Goal: Book appointment/travel/reservation

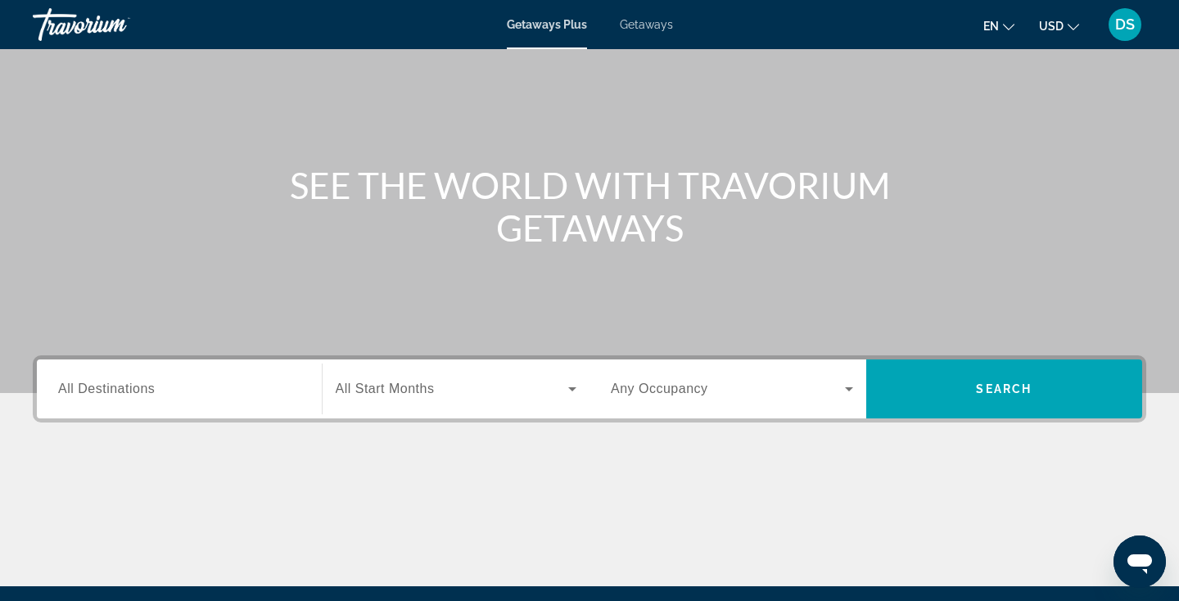
scroll to position [66, 0]
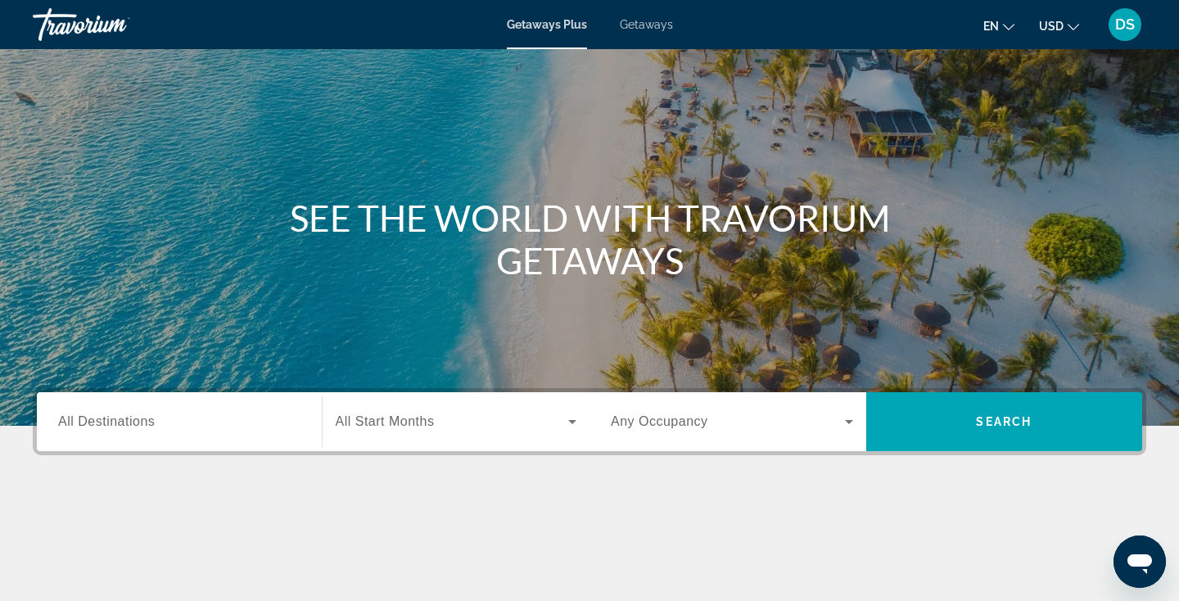
click at [142, 422] on span "All Destinations" at bounding box center [106, 421] width 97 height 14
click at [142, 422] on input "Destination All Destinations" at bounding box center [179, 423] width 242 height 20
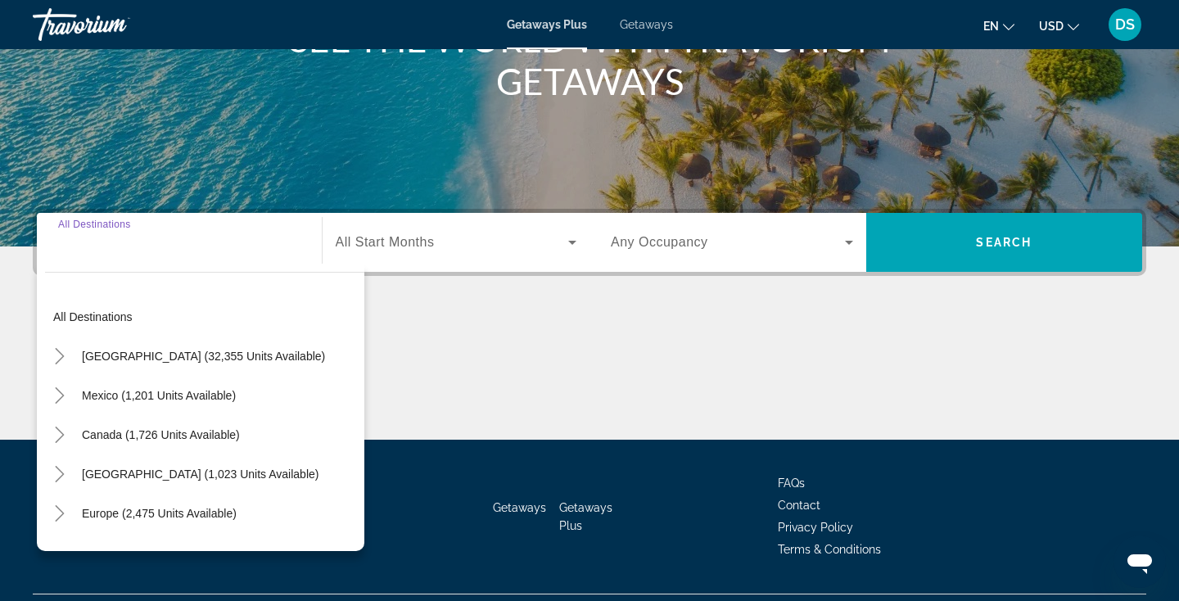
scroll to position [284, 0]
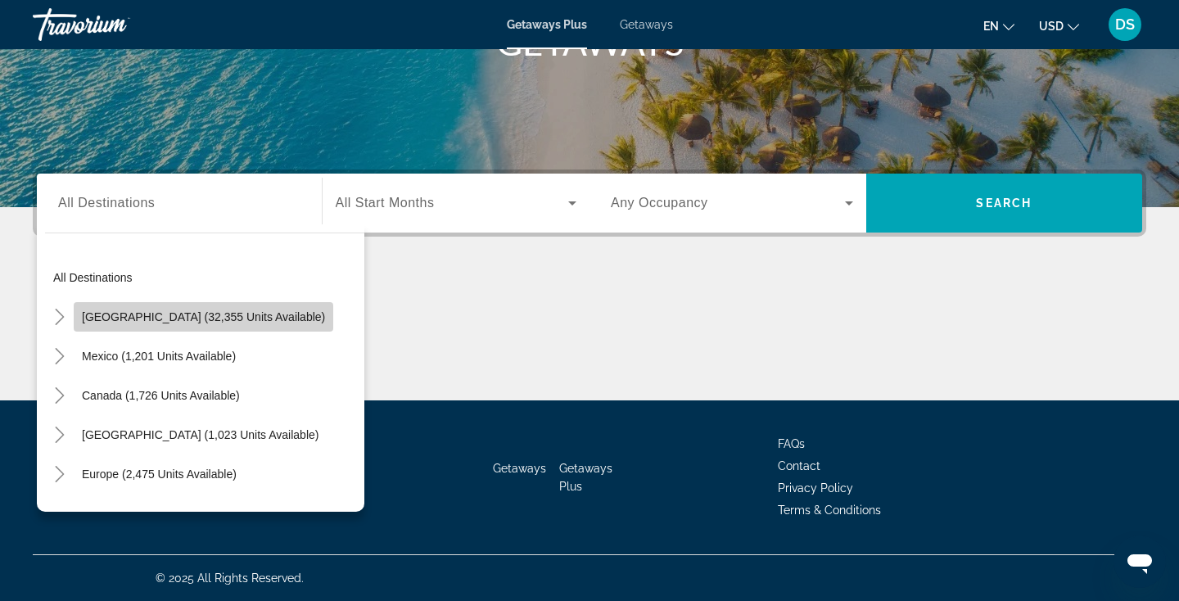
click at [269, 319] on span "[GEOGRAPHIC_DATA] (32,355 units available)" at bounding box center [203, 316] width 243 height 13
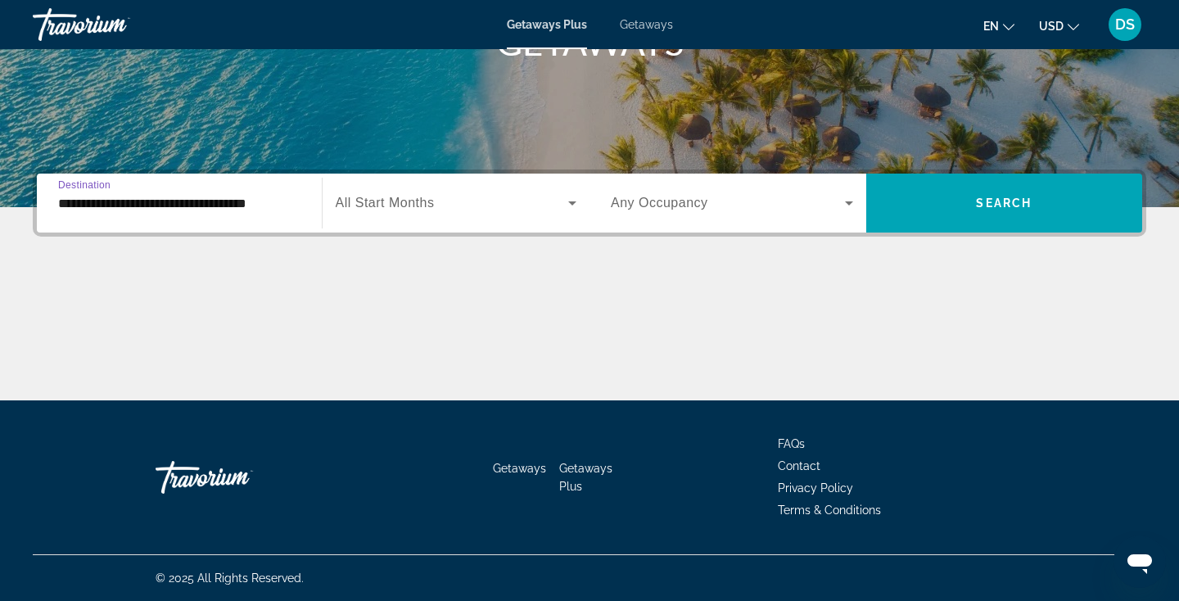
click at [276, 201] on input "**********" at bounding box center [179, 204] width 242 height 20
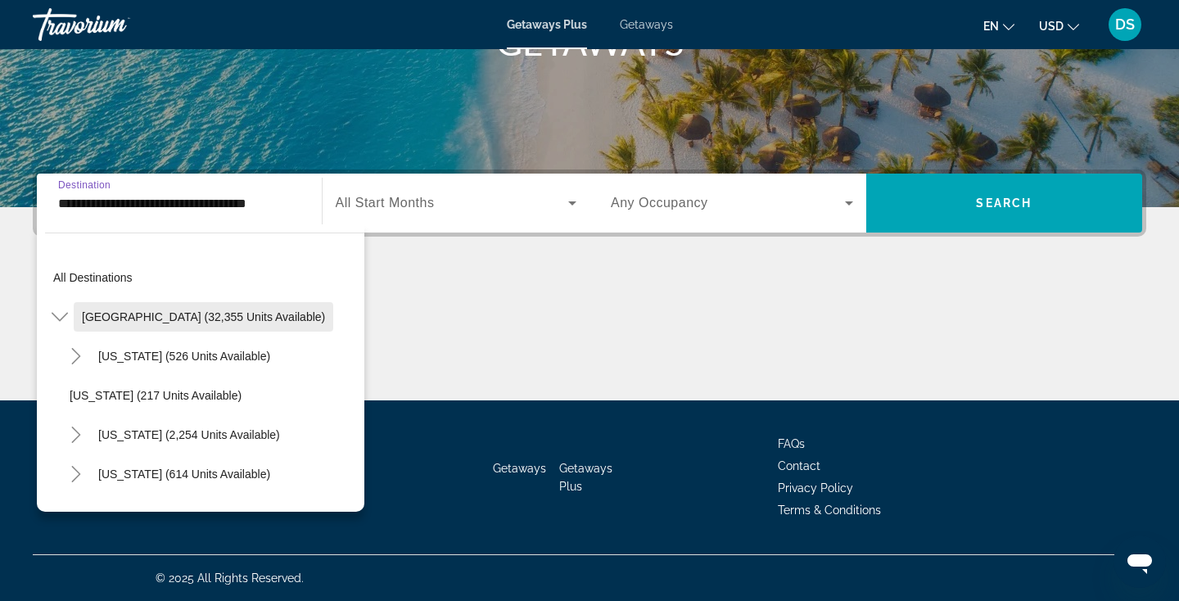
click at [211, 316] on span "[GEOGRAPHIC_DATA] (32,355 units available)" at bounding box center [203, 316] width 243 height 13
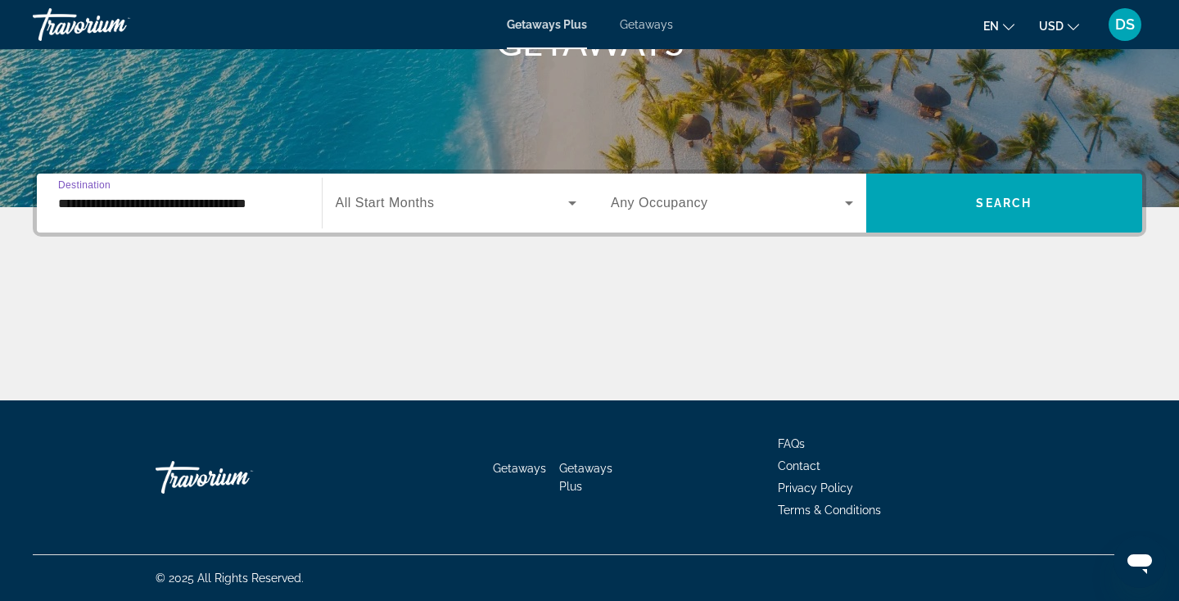
click at [231, 199] on input "**********" at bounding box center [179, 204] width 242 height 20
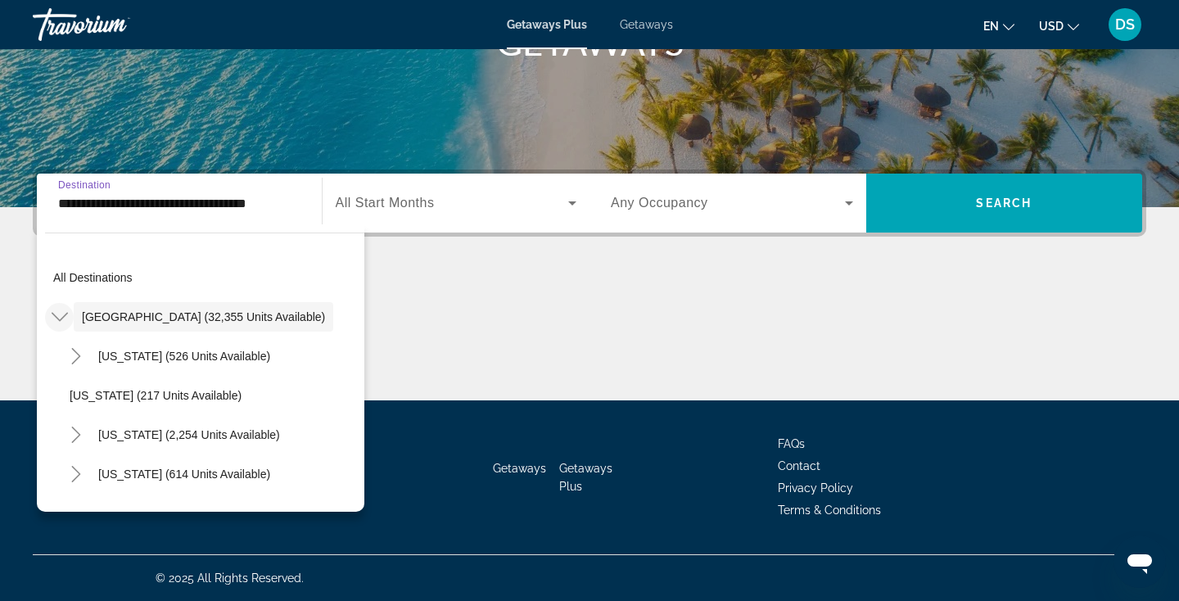
click at [66, 314] on icon "Toggle United States (32,355 units available)" at bounding box center [59, 317] width 16 height 9
click at [61, 309] on icon "Toggle United States (32,355 units available)" at bounding box center [60, 317] width 16 height 16
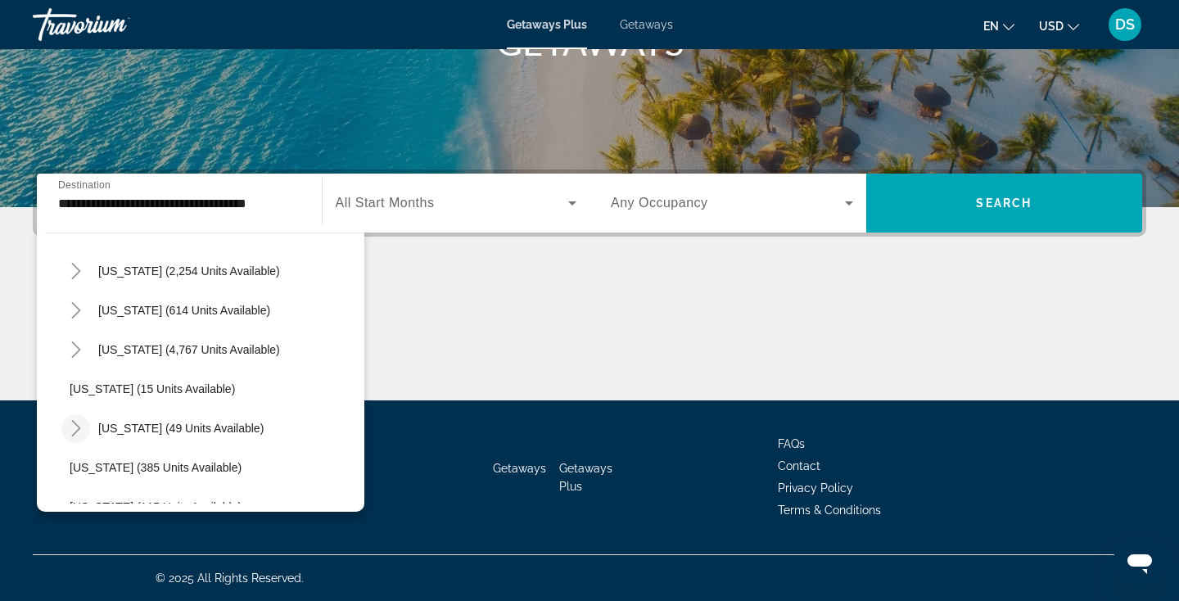
scroll to position [197, 0]
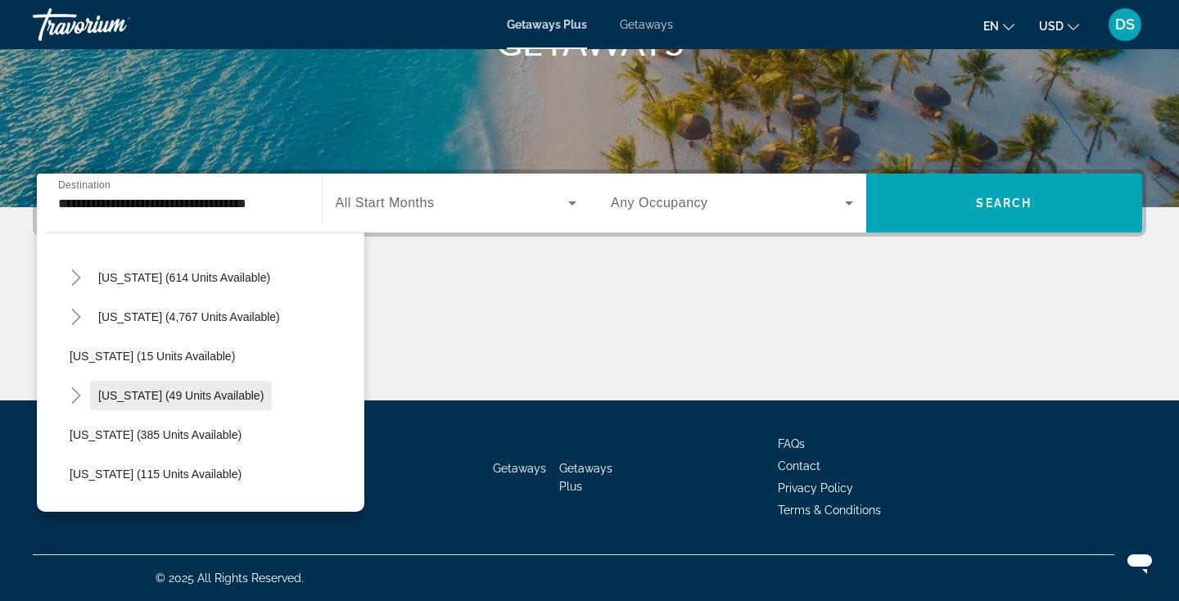
click at [113, 389] on span "[US_STATE] (49 units available)" at bounding box center [180, 395] width 165 height 13
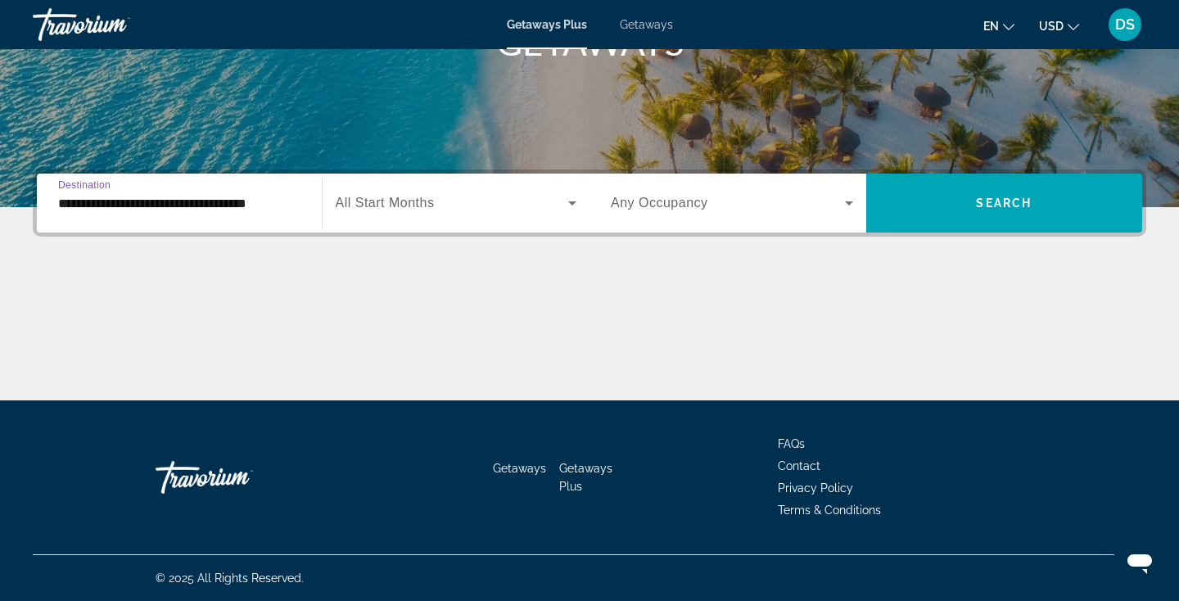
type input "**********"
click at [512, 206] on span "Search widget" at bounding box center [452, 203] width 233 height 20
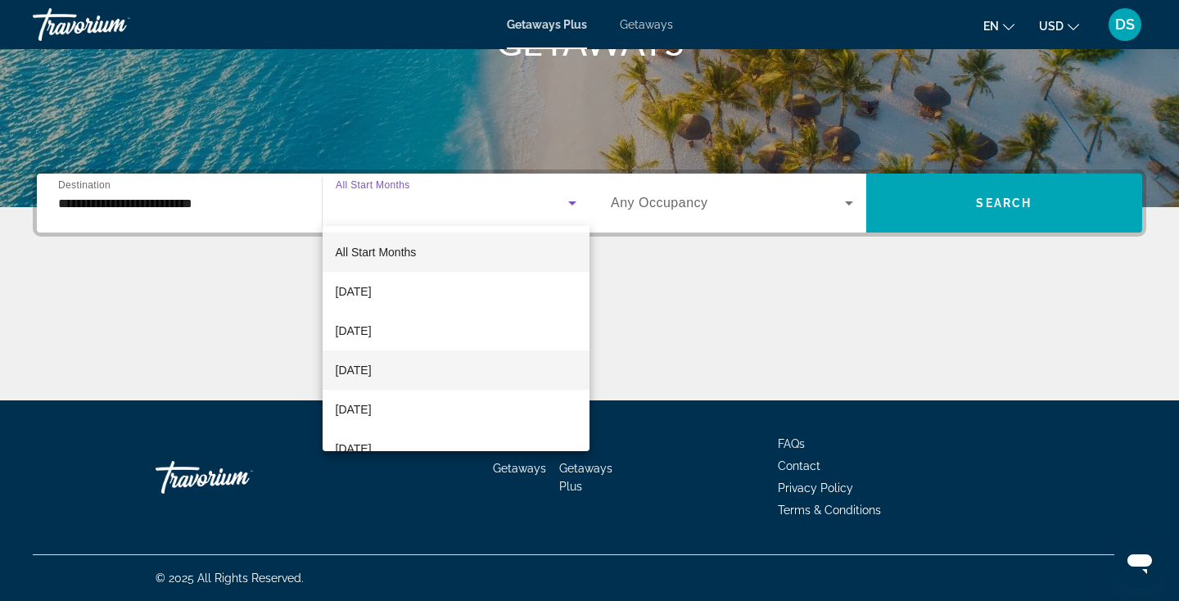
click at [446, 368] on mat-option "[DATE]" at bounding box center [457, 370] width 268 height 39
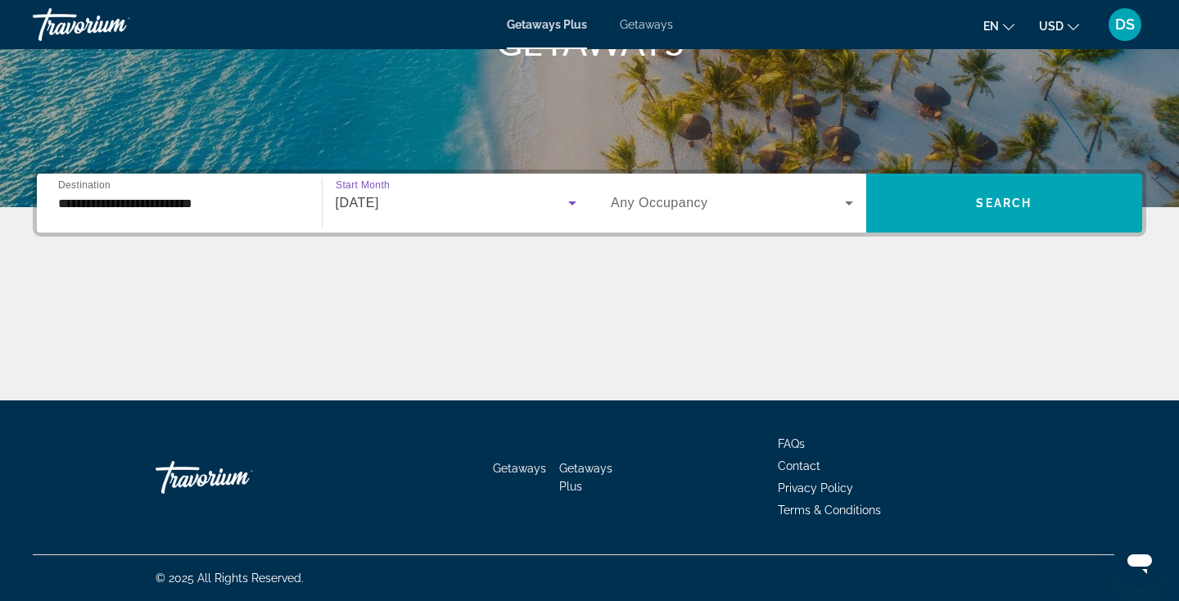
click at [853, 203] on icon "Search widget" at bounding box center [849, 203] width 20 height 20
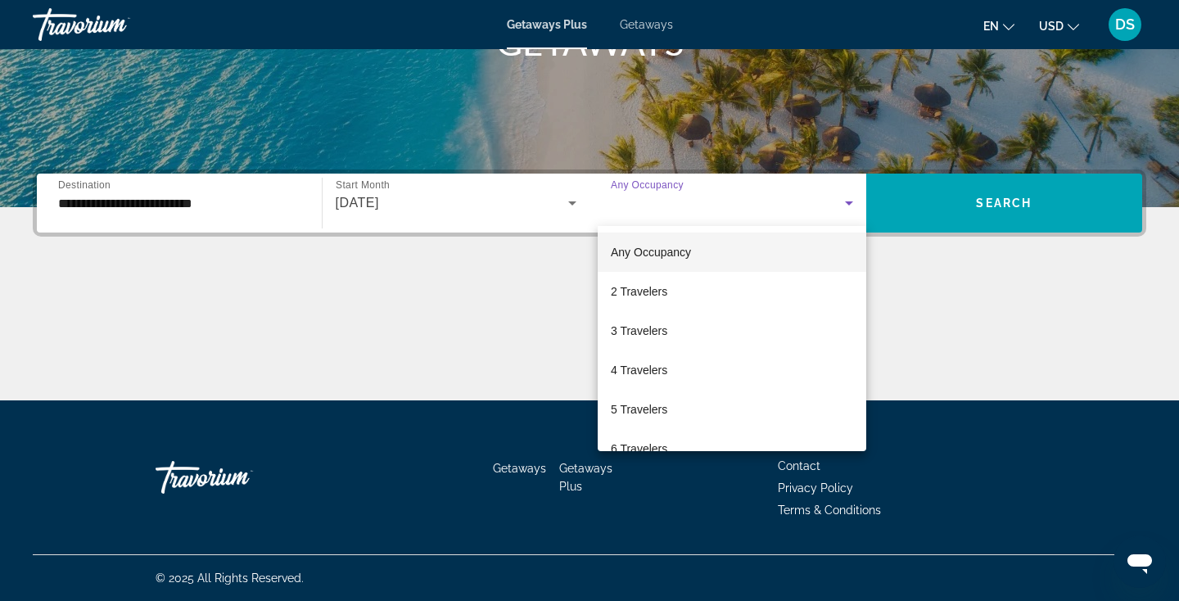
click at [826, 244] on mat-option "Any Occupancy" at bounding box center [732, 252] width 269 height 39
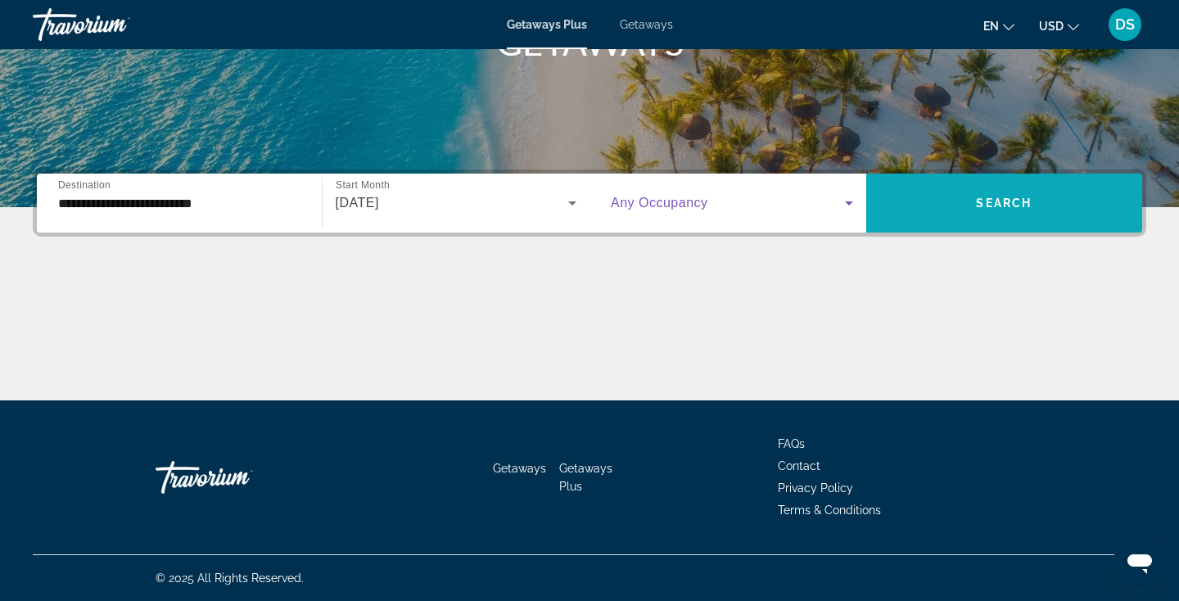
click at [1043, 203] on span "Search widget" at bounding box center [1005, 202] width 277 height 39
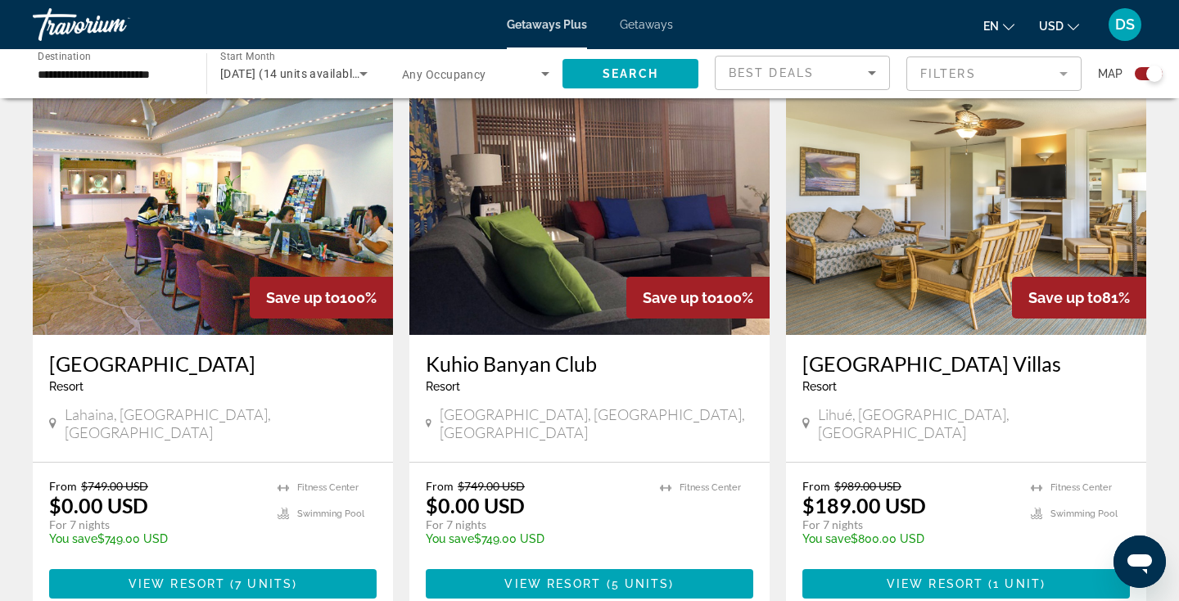
scroll to position [623, 0]
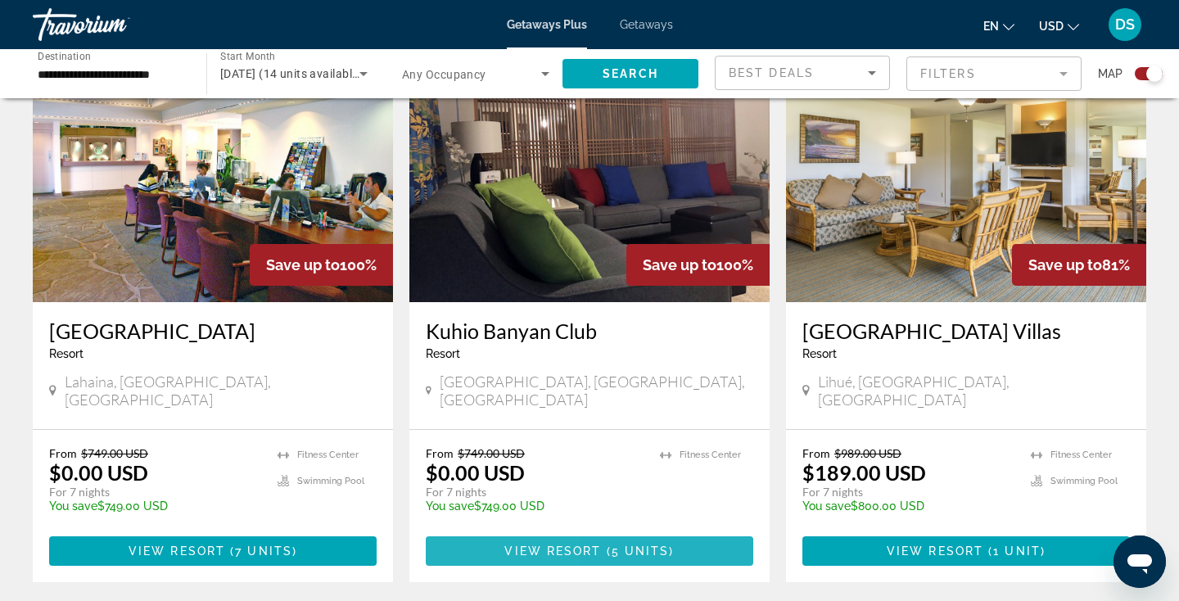
click at [459, 536] on span "Main content" at bounding box center [590, 551] width 328 height 39
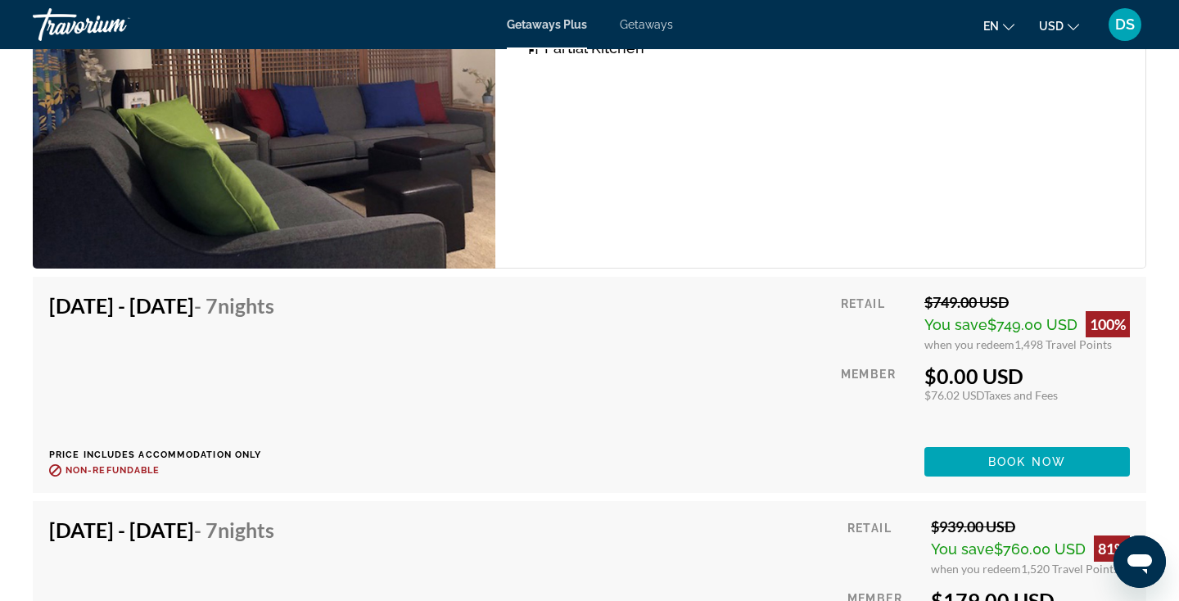
scroll to position [2850, 0]
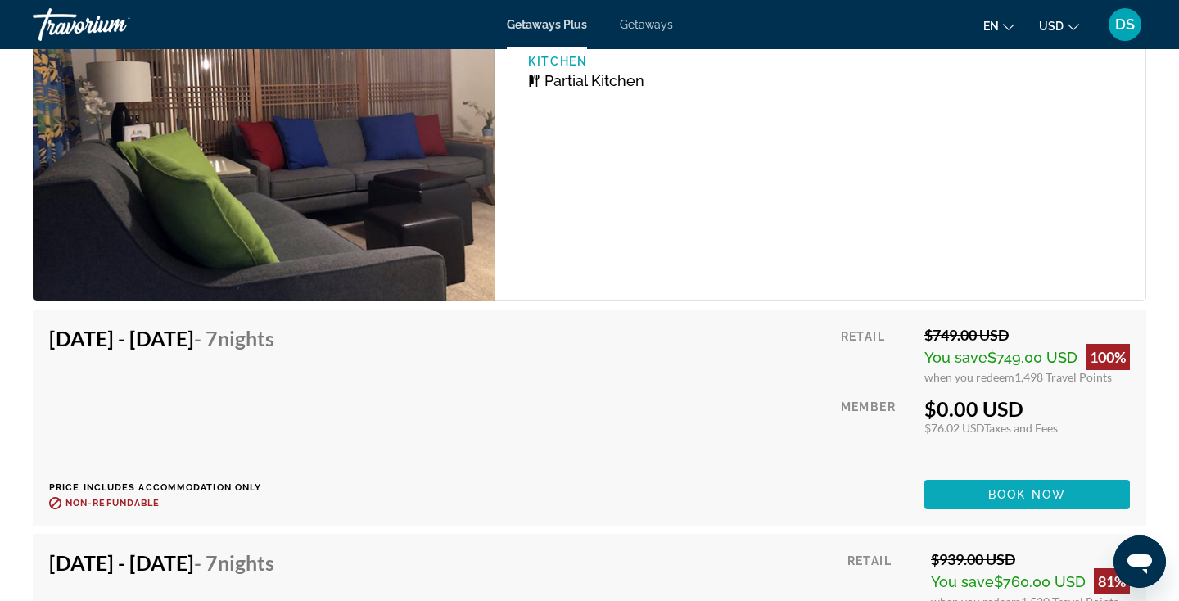
click at [971, 486] on span "Main content" at bounding box center [1028, 494] width 206 height 39
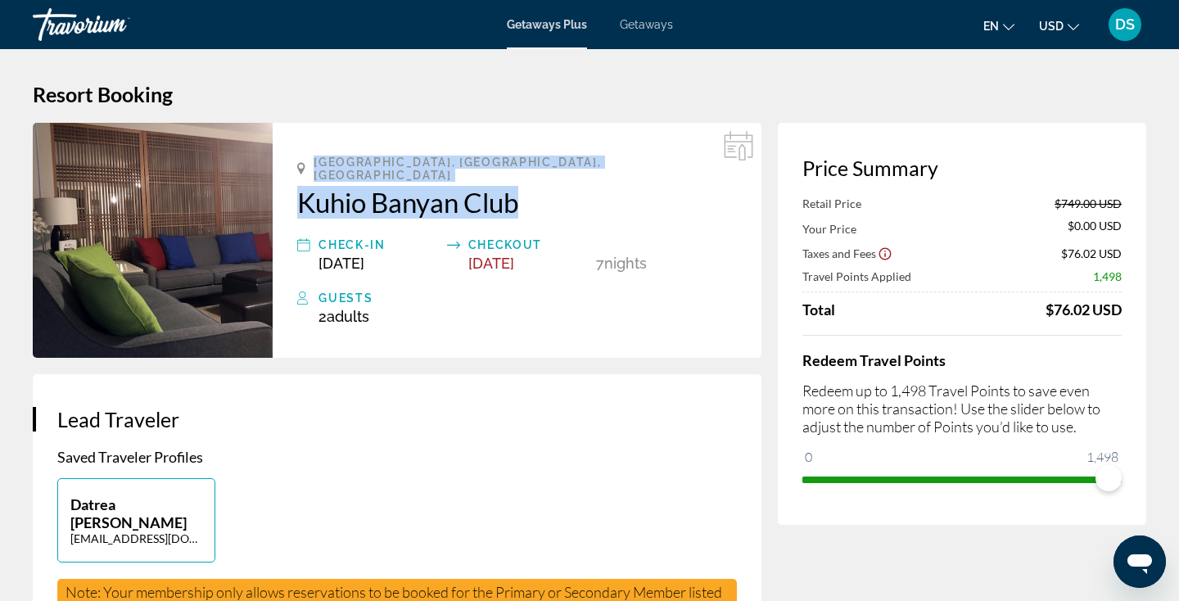
drag, startPoint x: 306, startPoint y: 159, endPoint x: 521, endPoint y: 196, distance: 217.7
click at [522, 197] on div "[GEOGRAPHIC_DATA], [GEOGRAPHIC_DATA], [GEOGRAPHIC_DATA] Kuhio Banyan Club Check…" at bounding box center [517, 240] width 489 height 235
copy div "[GEOGRAPHIC_DATA], [GEOGRAPHIC_DATA], [GEOGRAPHIC_DATA] Kuhio Banyan Club"
